Goal: Task Accomplishment & Management: Use online tool/utility

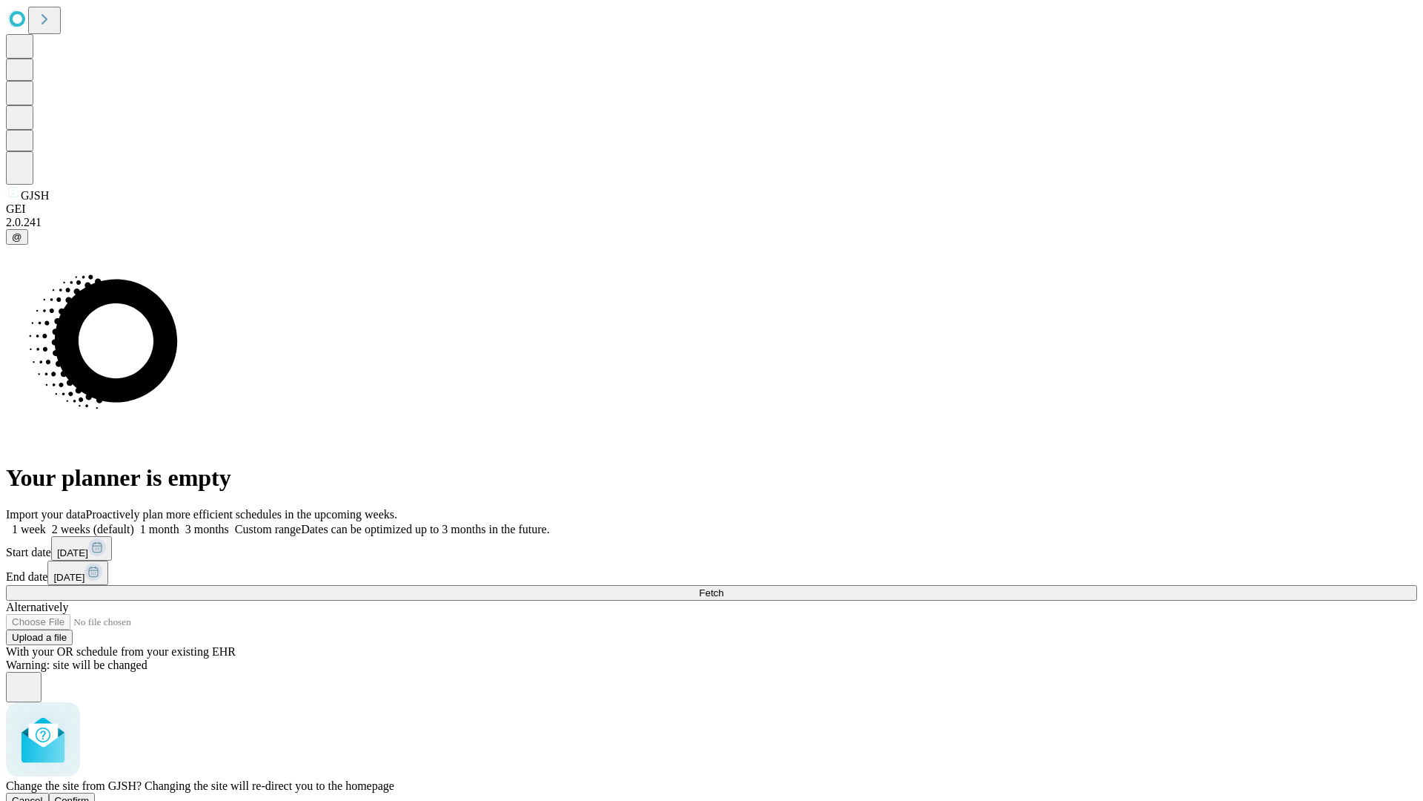
click at [90, 795] on span "Confirm" at bounding box center [72, 800] width 35 height 11
click at [179, 523] on label "1 month" at bounding box center [156, 529] width 45 height 13
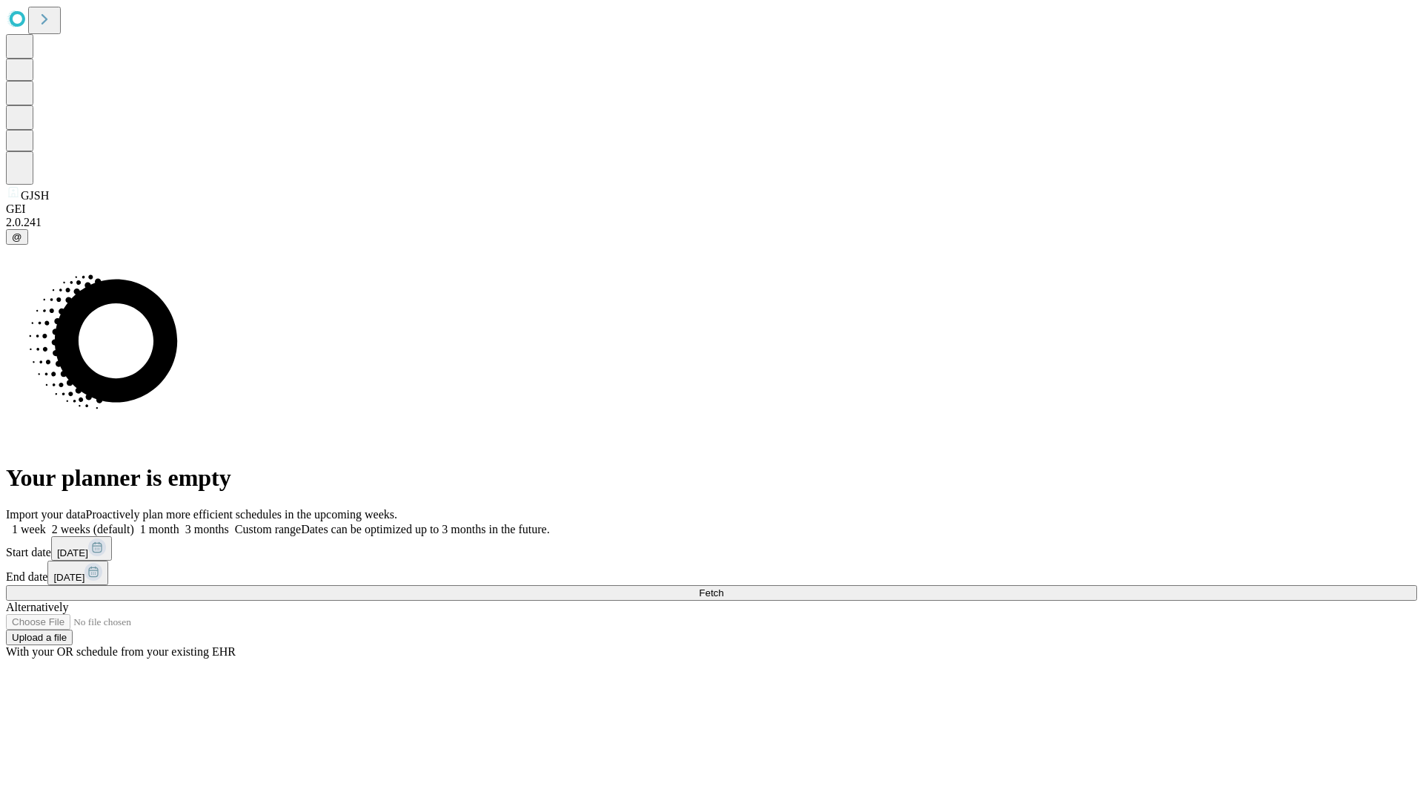
click at [724, 587] on span "Fetch" at bounding box center [711, 592] width 24 height 11
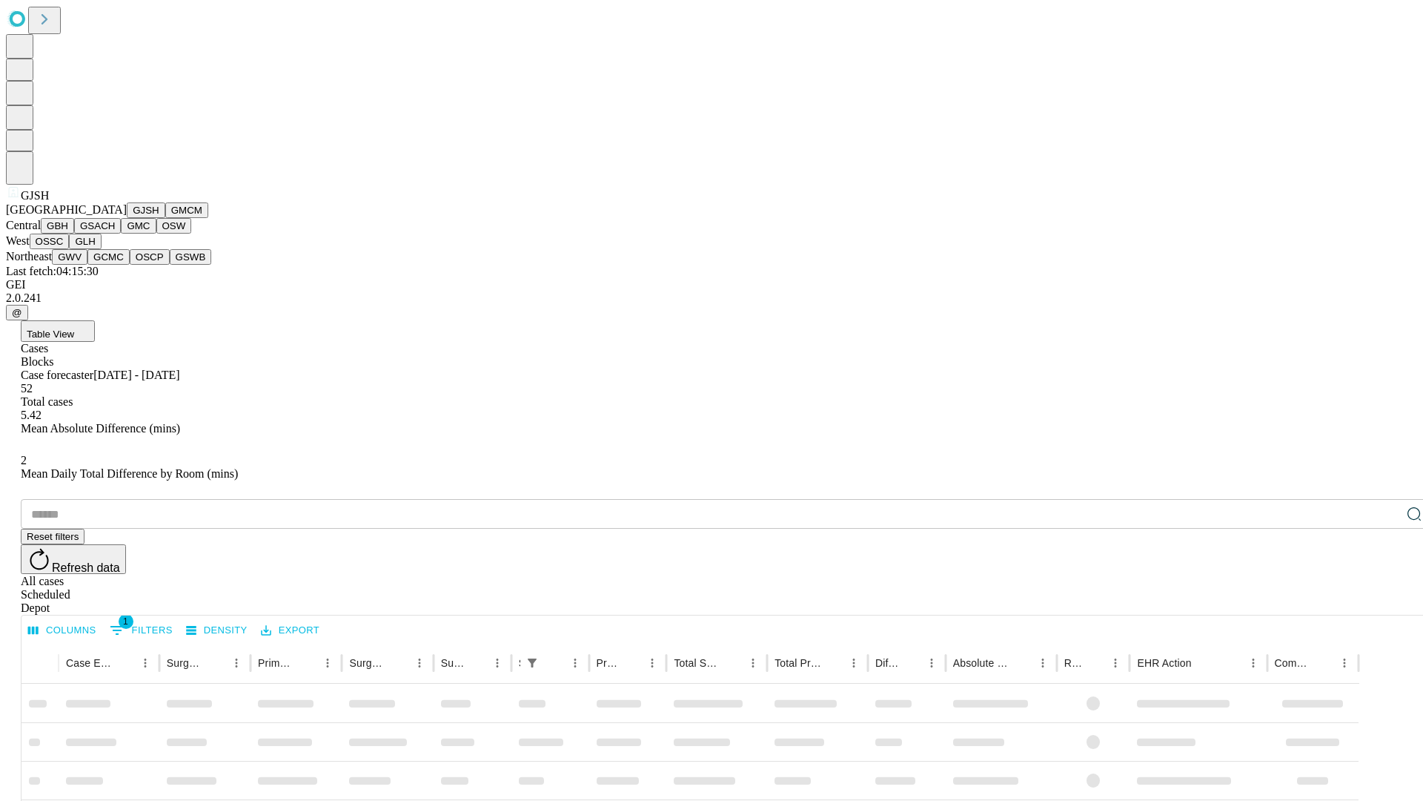
click at [165, 218] on button "GMCM" at bounding box center [186, 210] width 43 height 16
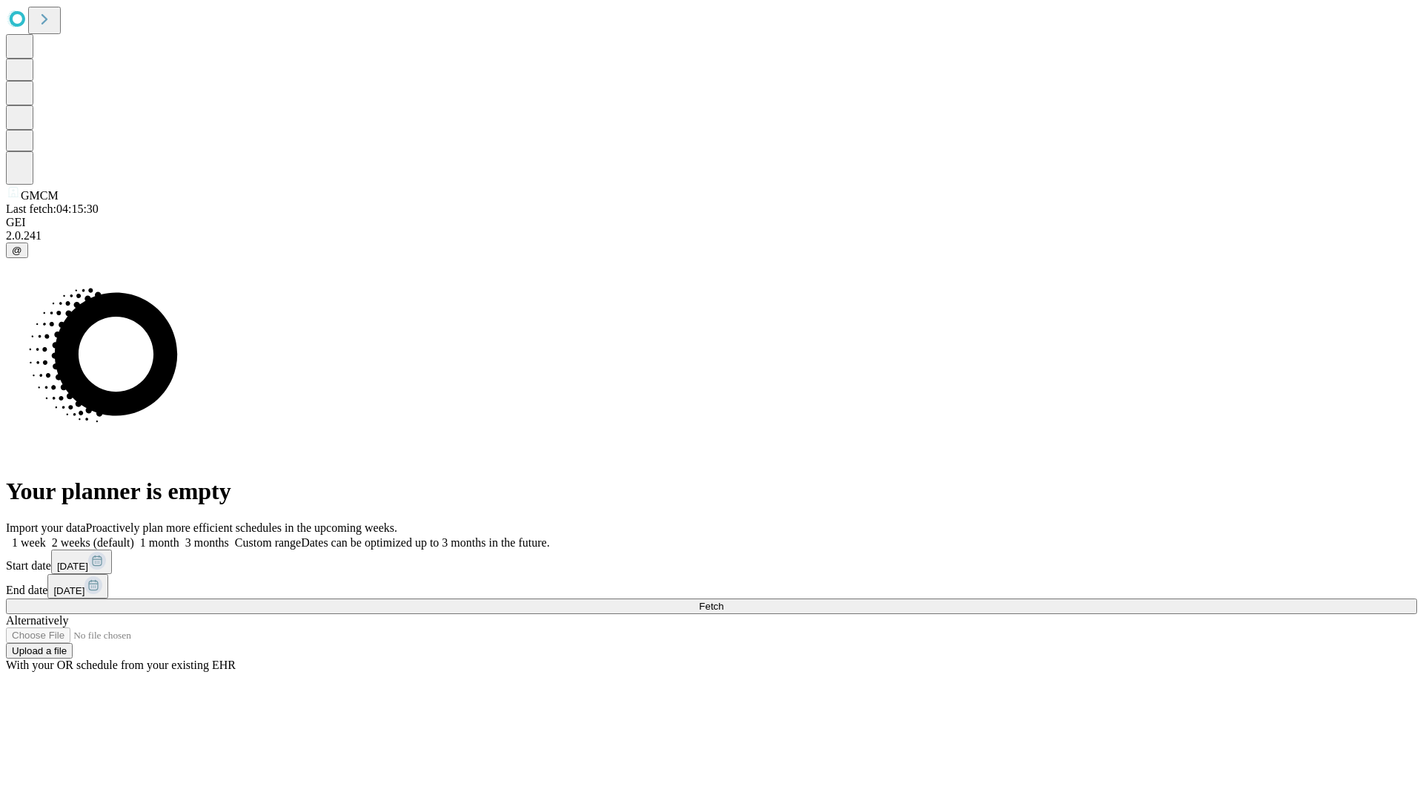
click at [179, 536] on label "1 month" at bounding box center [156, 542] width 45 height 13
click at [724, 601] on span "Fetch" at bounding box center [711, 606] width 24 height 11
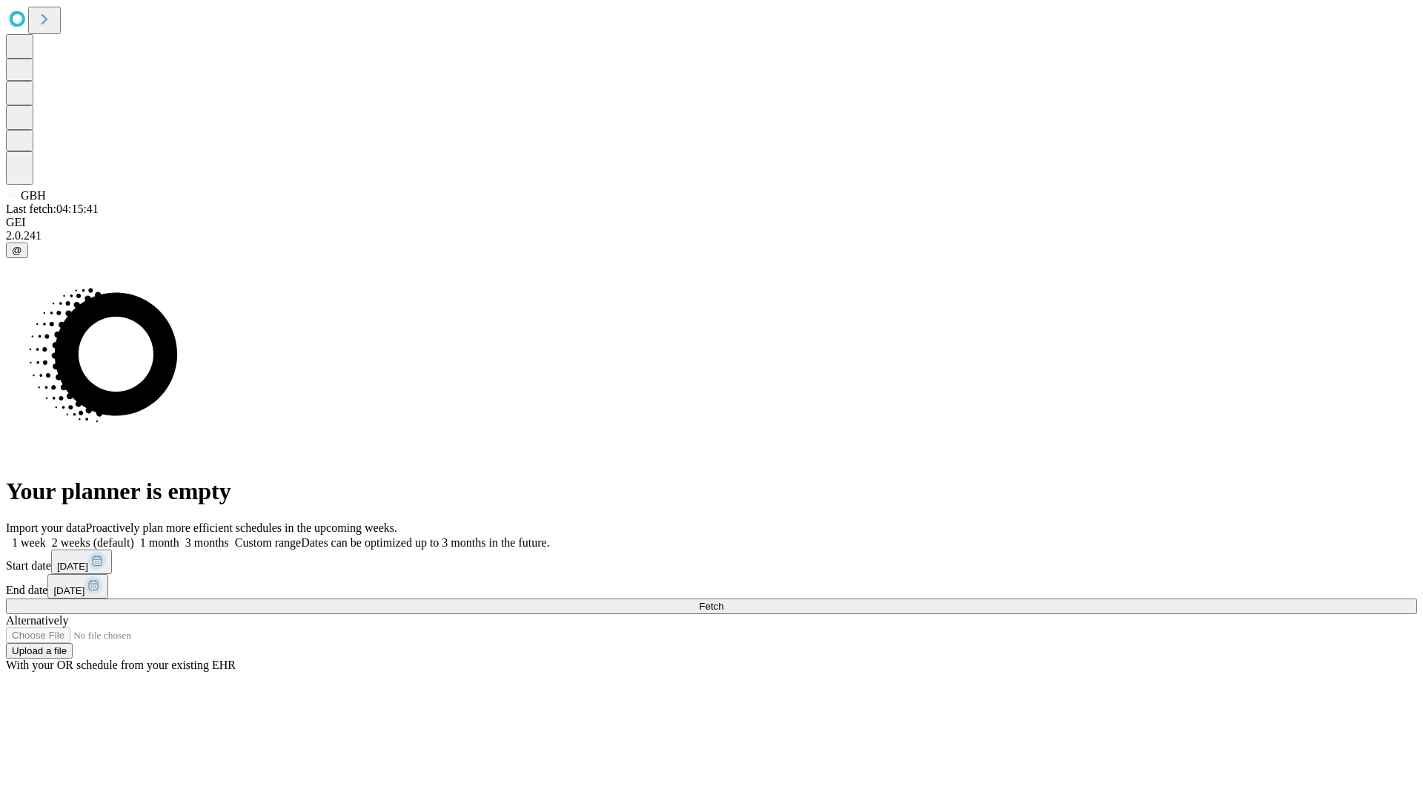
click at [179, 536] on label "1 month" at bounding box center [156, 542] width 45 height 13
click at [724, 601] on span "Fetch" at bounding box center [711, 606] width 24 height 11
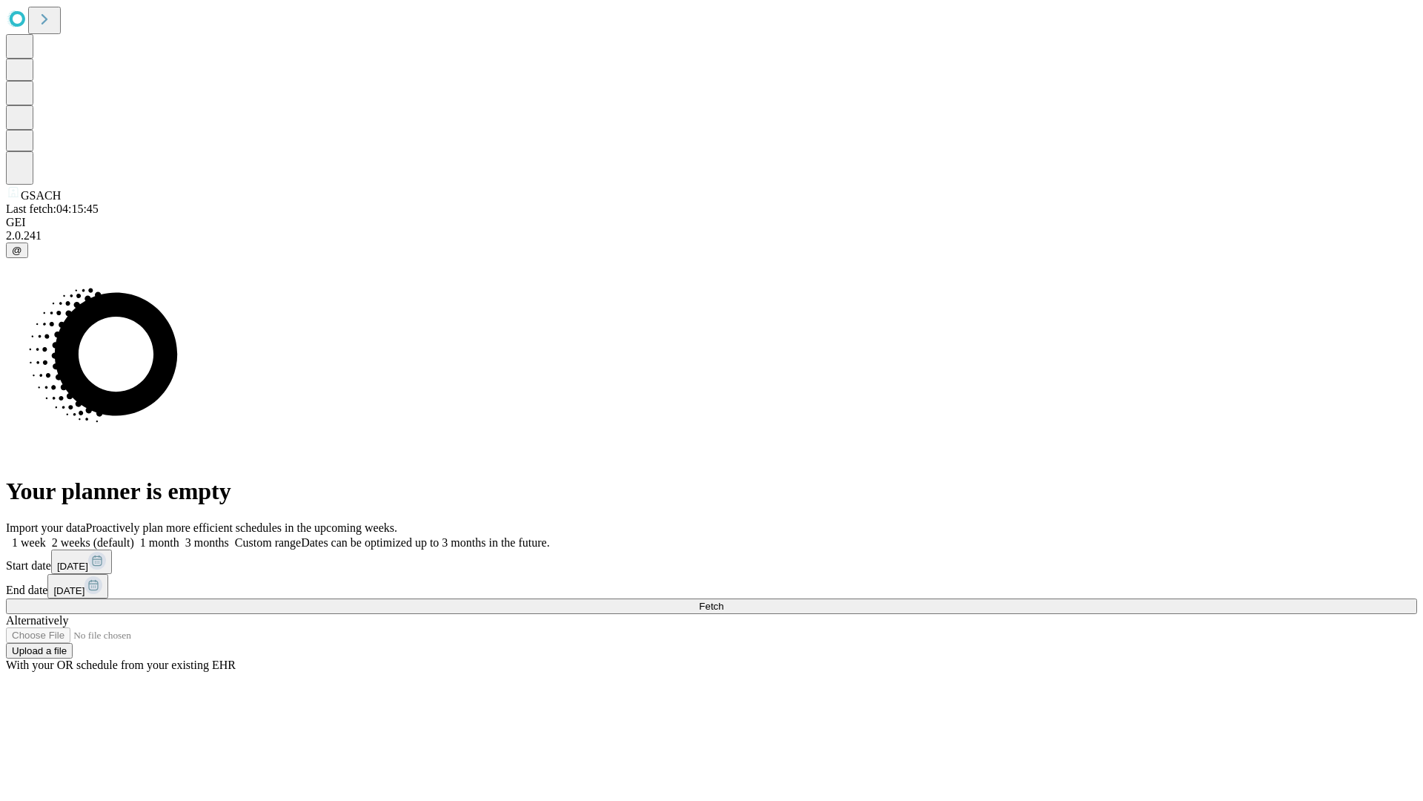
click at [179, 536] on label "1 month" at bounding box center [156, 542] width 45 height 13
click at [724, 601] on span "Fetch" at bounding box center [711, 606] width 24 height 11
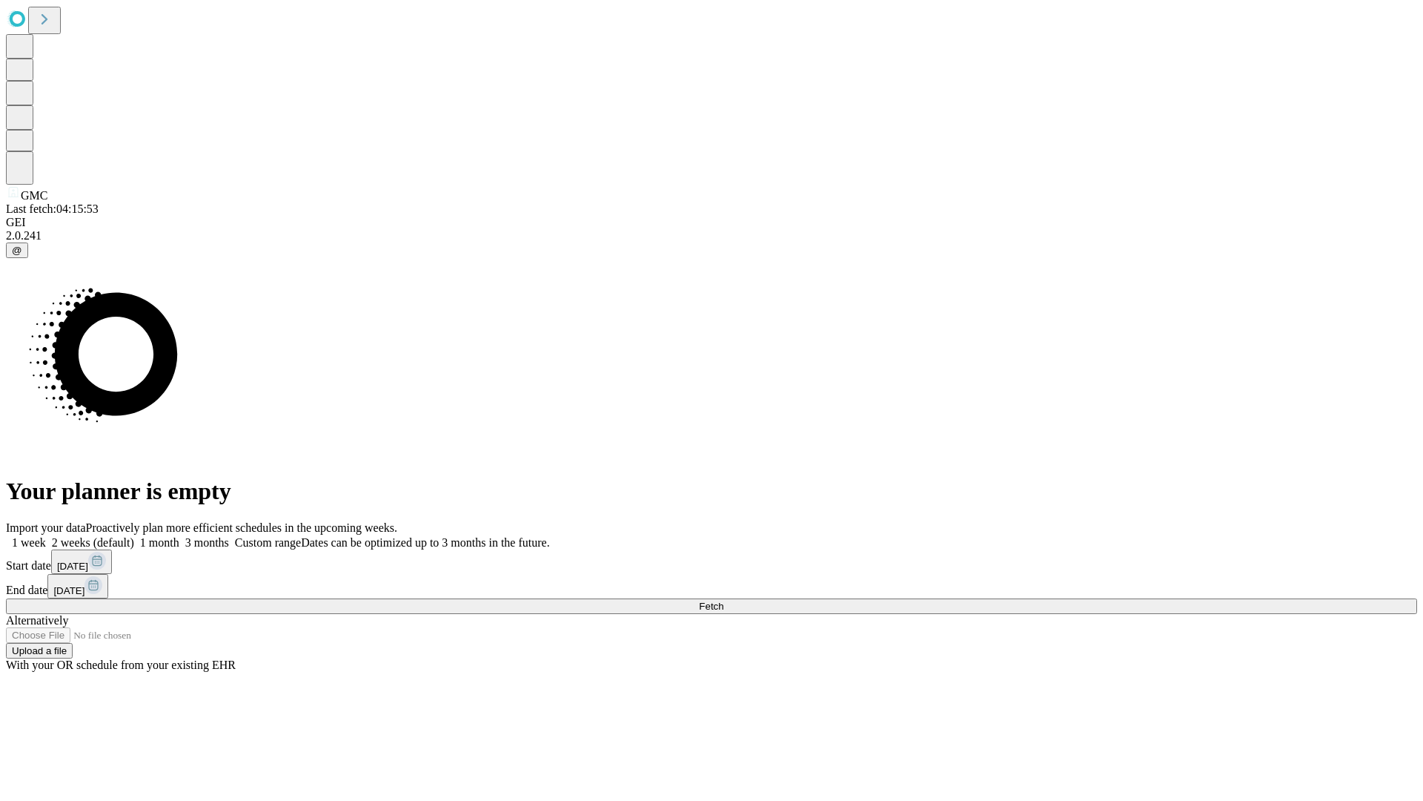
click at [179, 536] on label "1 month" at bounding box center [156, 542] width 45 height 13
click at [724, 601] on span "Fetch" at bounding box center [711, 606] width 24 height 11
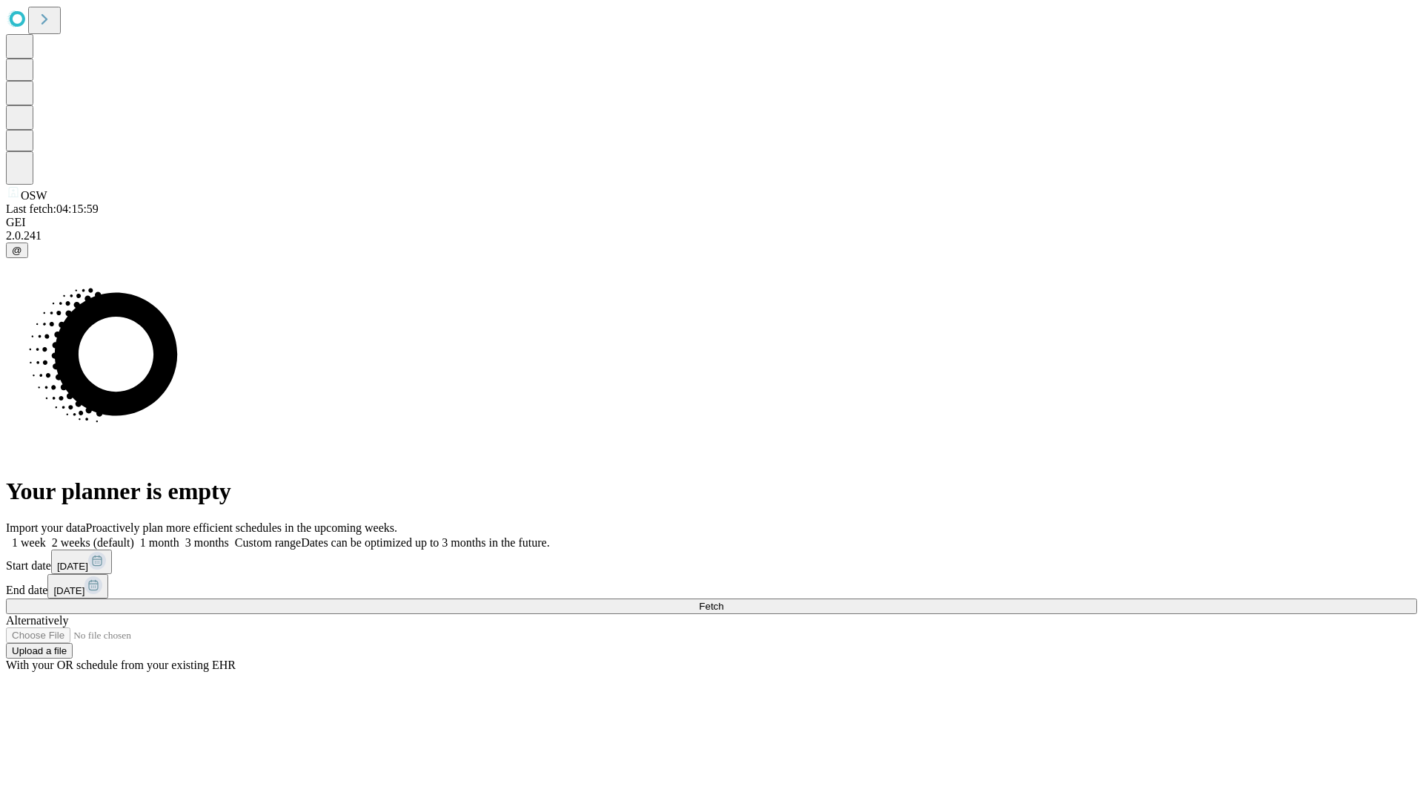
click at [179, 536] on label "1 month" at bounding box center [156, 542] width 45 height 13
click at [724, 601] on span "Fetch" at bounding box center [711, 606] width 24 height 11
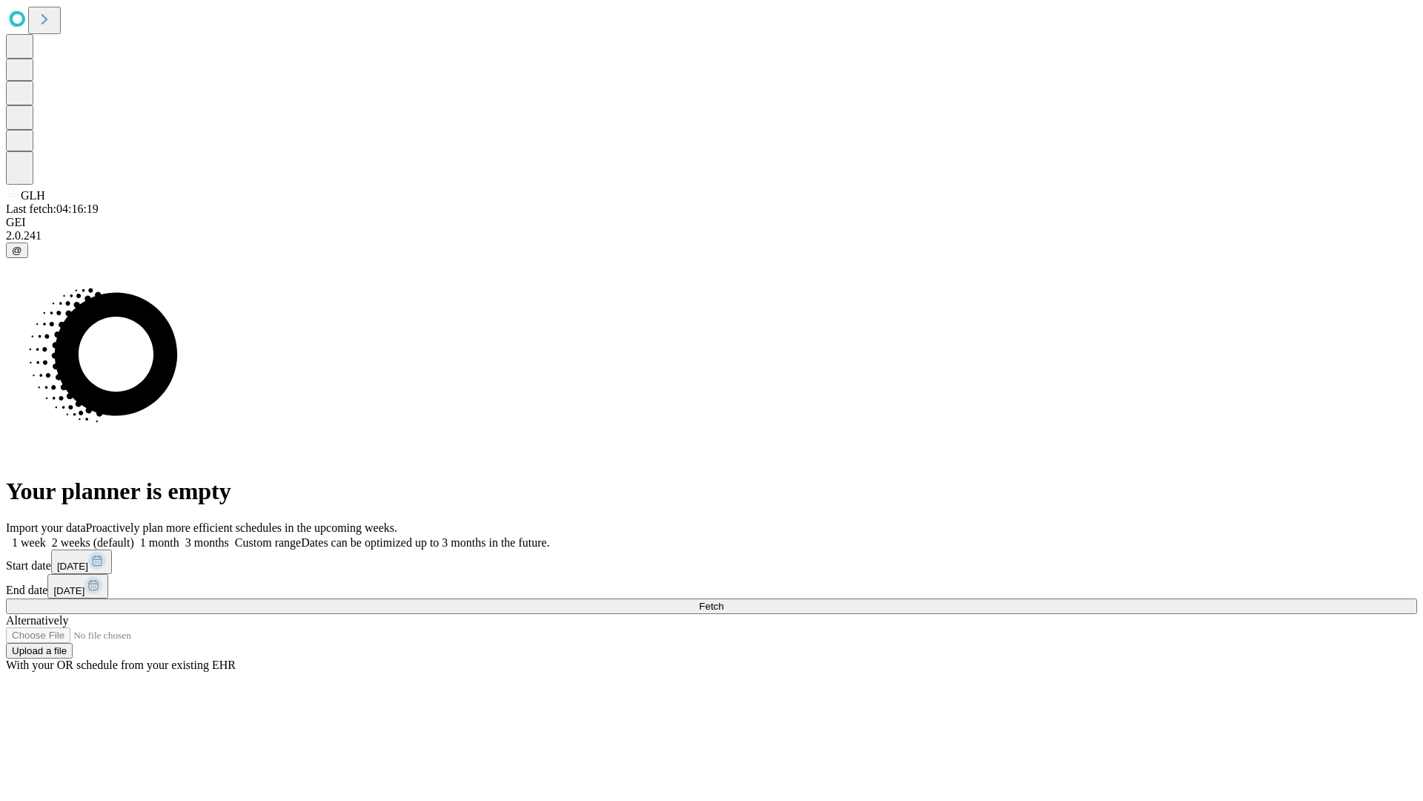
click at [179, 536] on label "1 month" at bounding box center [156, 542] width 45 height 13
click at [724, 601] on span "Fetch" at bounding box center [711, 606] width 24 height 11
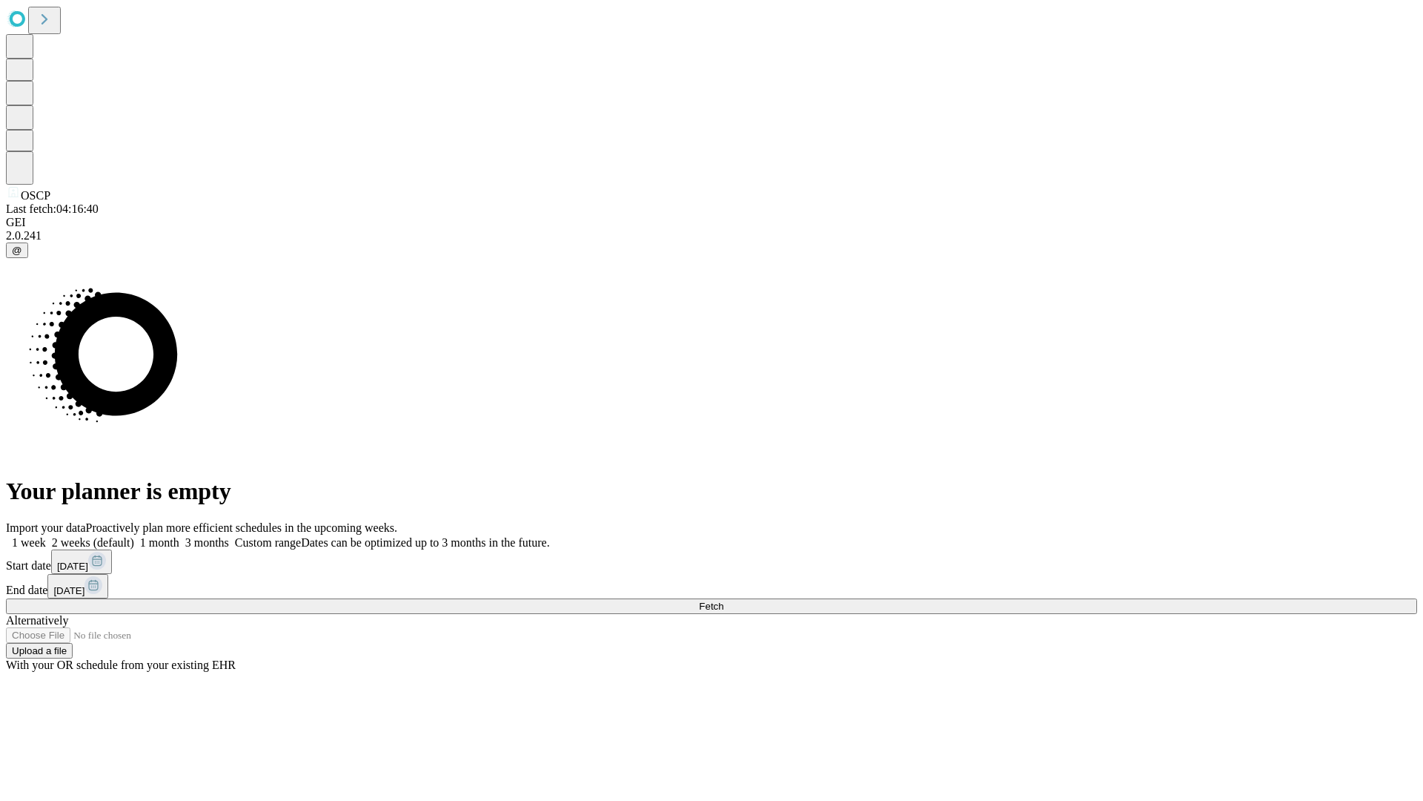
click at [724, 601] on span "Fetch" at bounding box center [711, 606] width 24 height 11
